Goal: Transaction & Acquisition: Purchase product/service

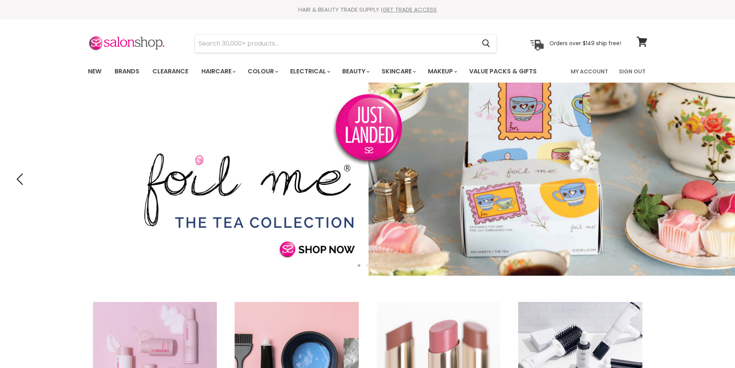
click at [94, 71] on link "New" at bounding box center [94, 71] width 25 height 16
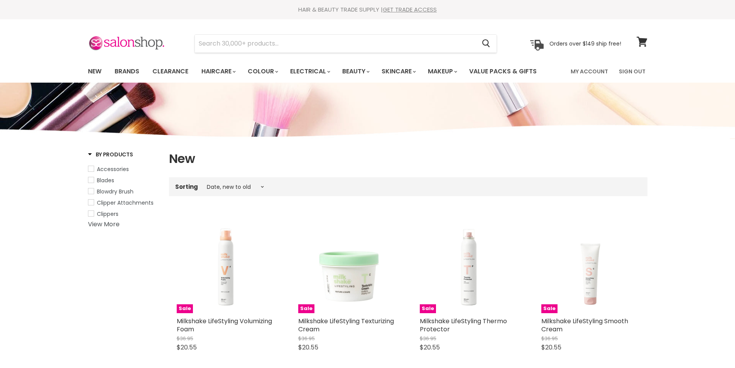
select select "created-descending"
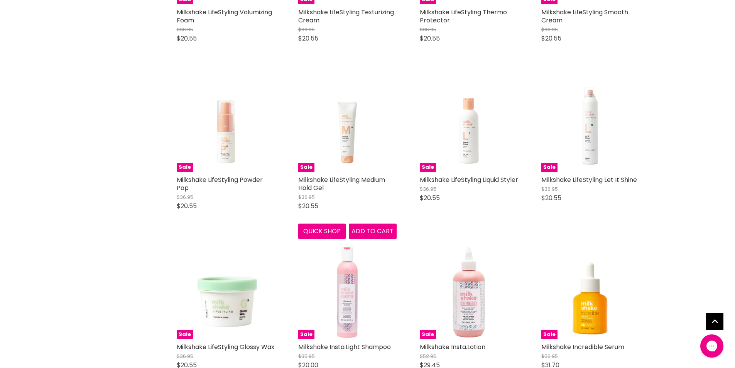
scroll to position [425, 0]
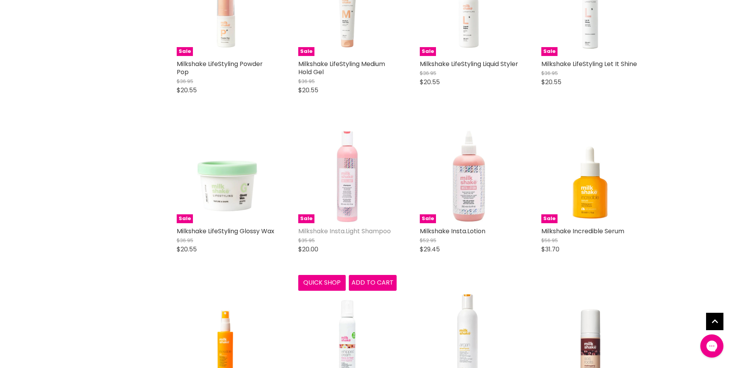
click at [329, 232] on link "Milkshake Insta.Light Shampoo" at bounding box center [344, 231] width 93 height 9
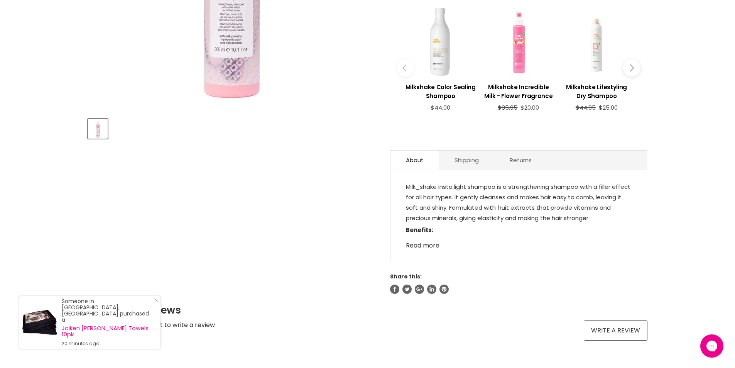
click at [420, 244] on link "Read more" at bounding box center [519, 243] width 226 height 12
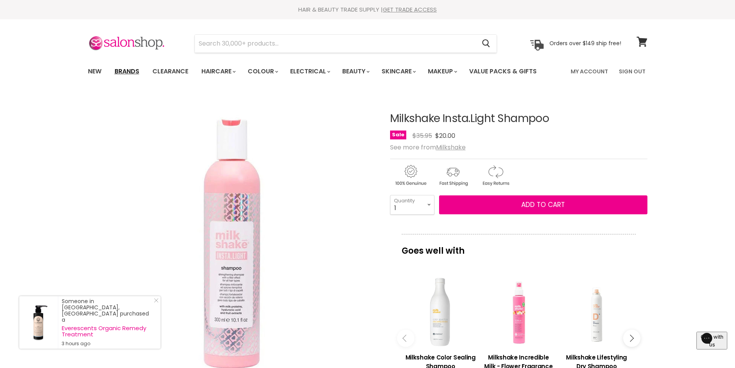
click at [134, 69] on link "Brands" at bounding box center [127, 71] width 36 height 16
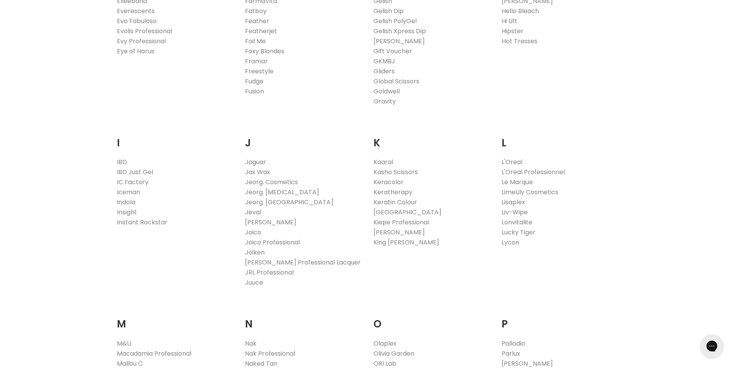
click at [252, 210] on link "Jeval" at bounding box center [253, 212] width 16 height 9
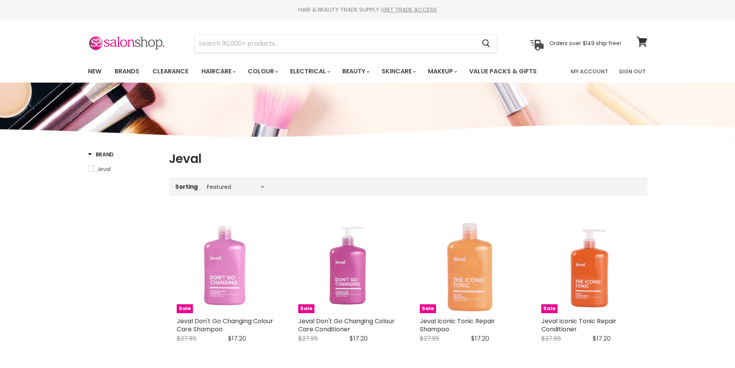
select select "manual"
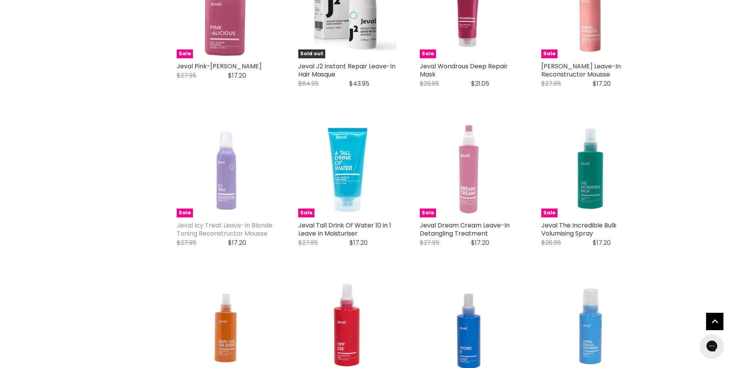
scroll to position [965, 0]
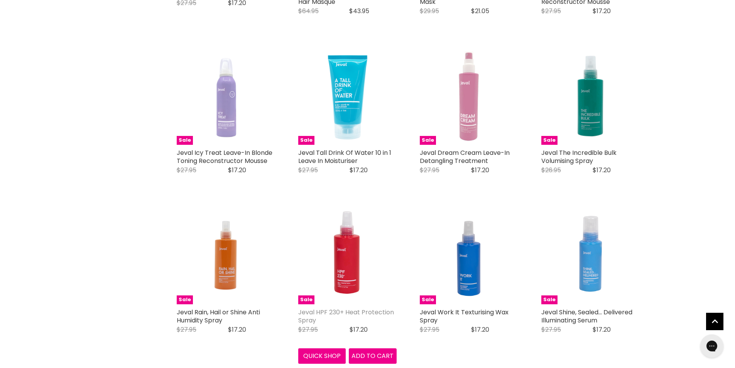
click at [367, 310] on link "Jeval HPF 230+ Heat Protection Spray" at bounding box center [346, 316] width 96 height 17
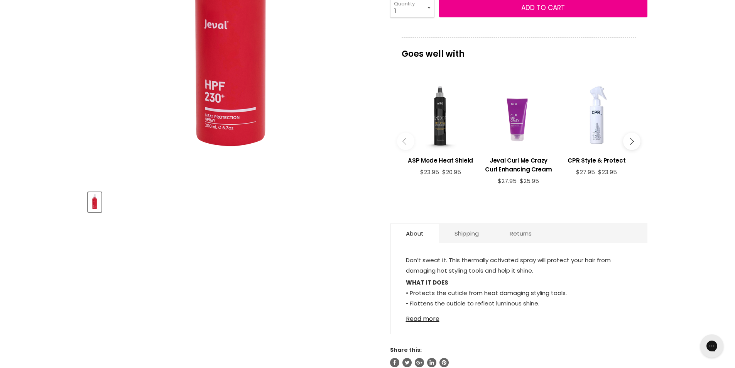
scroll to position [270, 0]
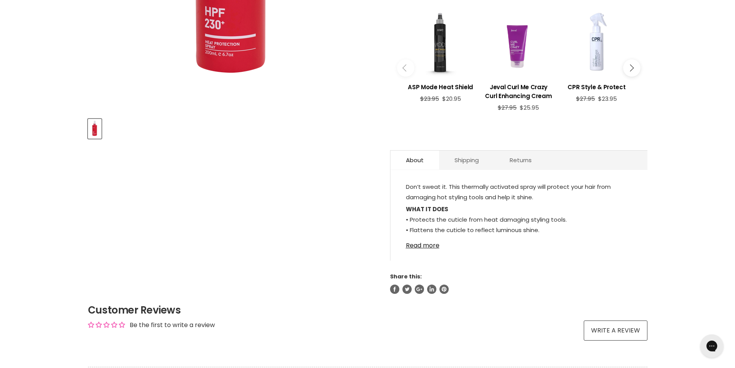
click at [417, 247] on link "Read more" at bounding box center [519, 243] width 226 height 12
